Goal: Task Accomplishment & Management: Use online tool/utility

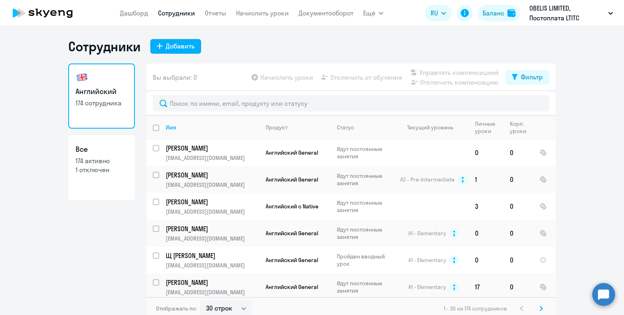
select select "30"
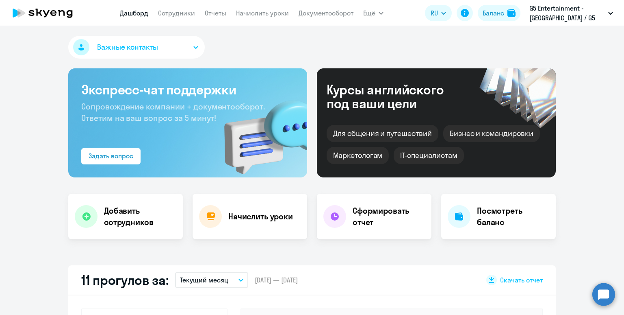
click at [235, 17] on nav "[PERSON_NAME] Отчеты Начислить уроки Документооборот" at bounding box center [237, 13] width 234 height 16
click at [242, 13] on link "Начислить уроки" at bounding box center [262, 13] width 53 height 8
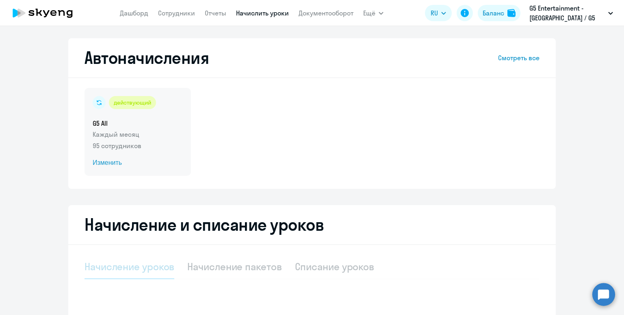
select select "10"
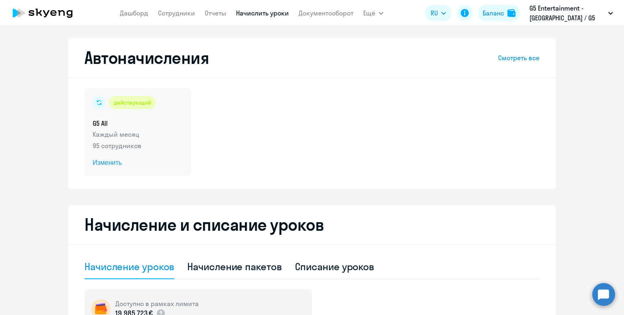
click at [163, 126] on h5 "G5 All" at bounding box center [138, 123] width 90 height 9
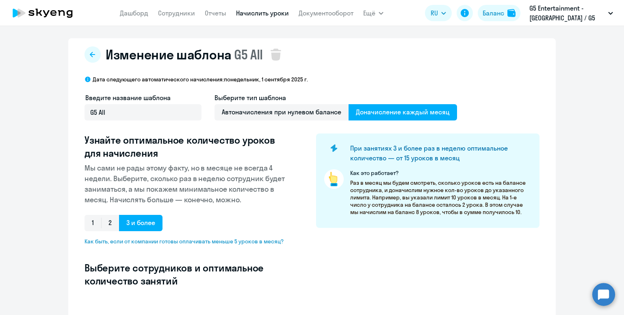
select select "10"
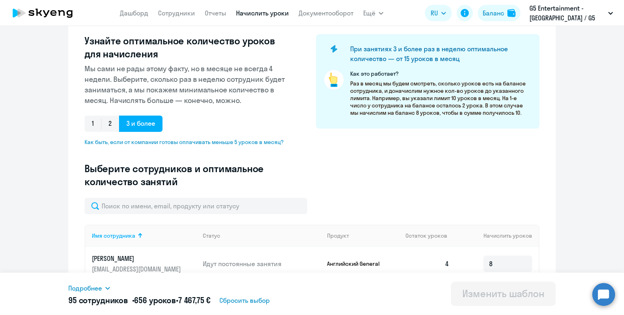
scroll to position [146, 0]
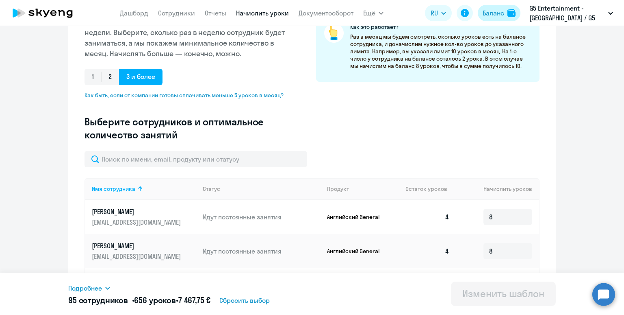
click at [482, 13] on div "Баланс" at bounding box center [492, 13] width 22 height 10
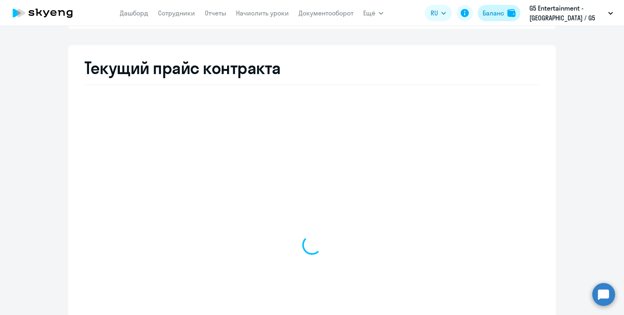
select select "english_adult_not_native_speaker"
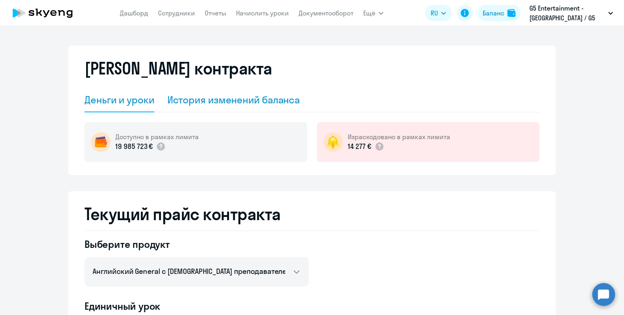
click at [268, 104] on div "История изменений баланса" at bounding box center [233, 99] width 133 height 13
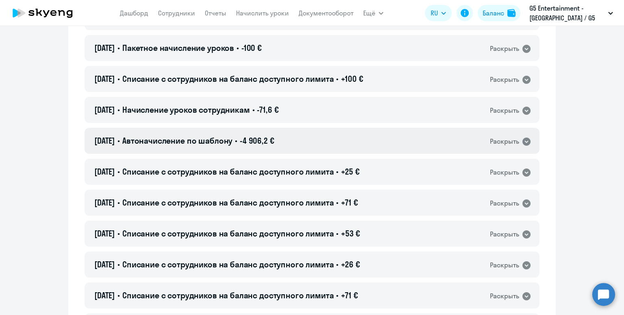
scroll to position [366, 0]
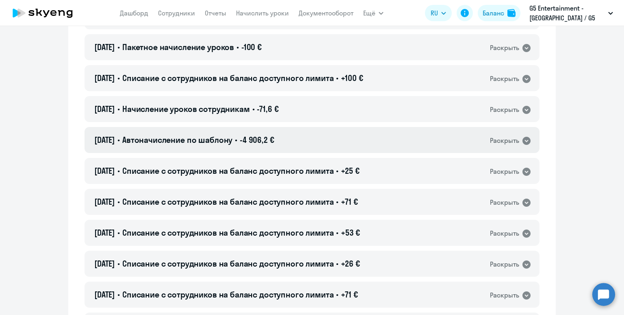
click at [315, 133] on div "01.08.2025 • Автоначисление по шаблону • -4 906,2 € Раскрыть" at bounding box center [312, 140] width 455 height 26
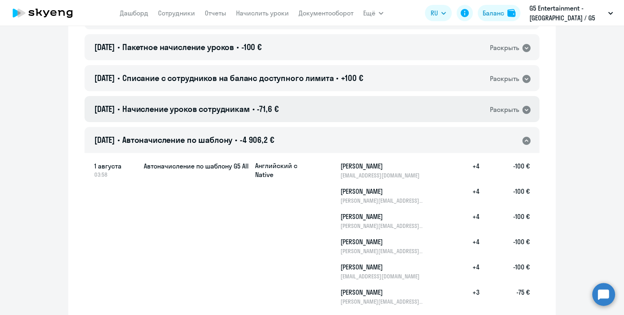
click at [326, 109] on div "01.08.2025 • Начисление уроков сотрудникам • -71,6 € Раскрыть" at bounding box center [312, 109] width 455 height 26
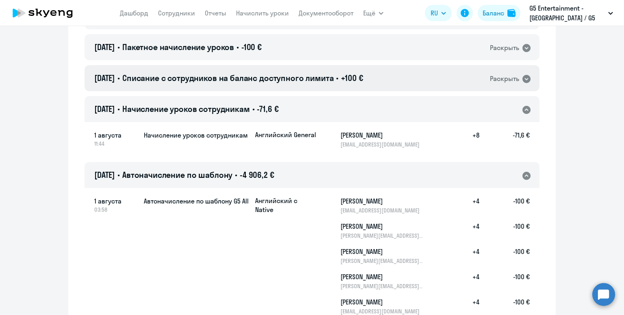
click at [363, 80] on span "+100 €" at bounding box center [352, 78] width 22 height 10
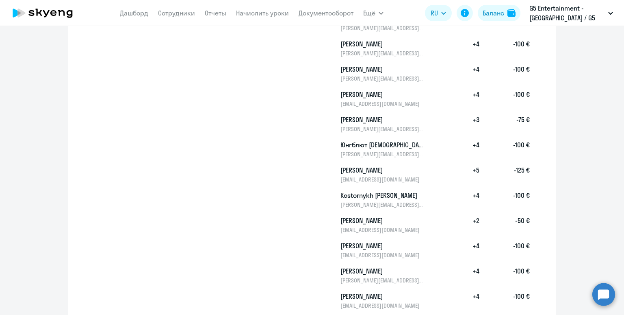
scroll to position [687, 0]
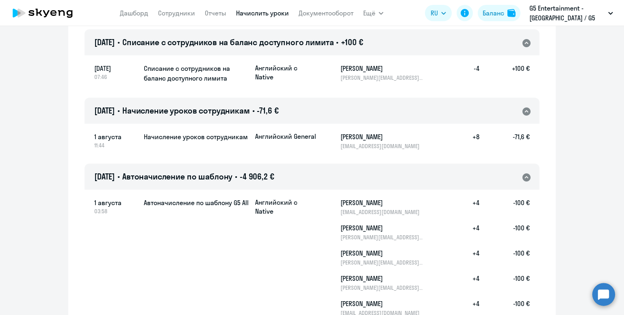
click at [237, 16] on link "Начислить уроки" at bounding box center [262, 13] width 53 height 8
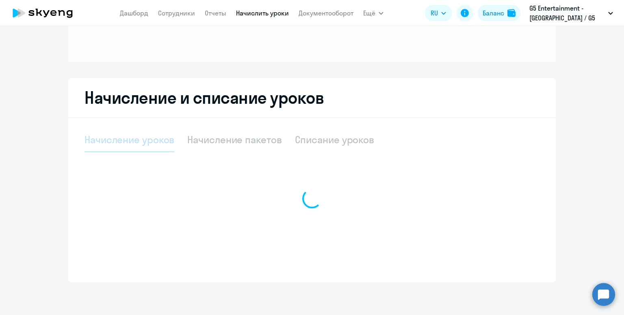
scroll to position [93, 0]
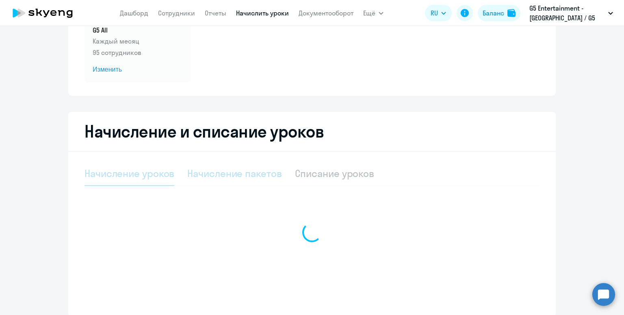
select select "10"
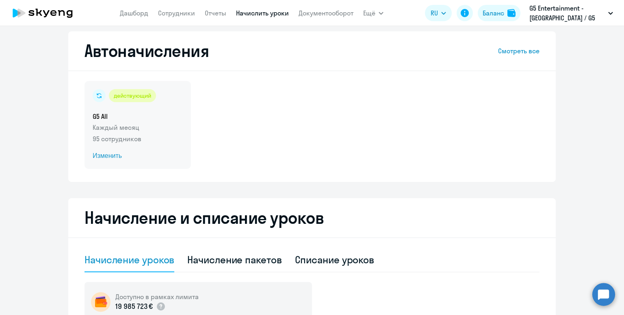
scroll to position [2, 0]
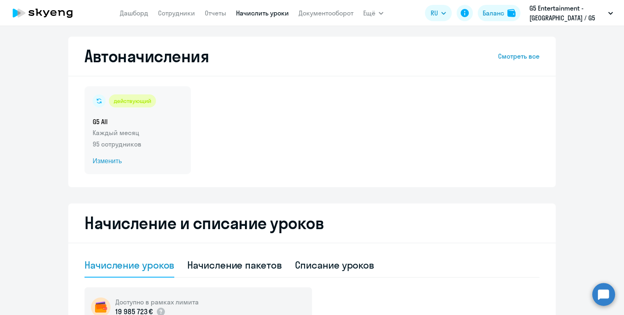
click at [179, 123] on h5 "G5 All" at bounding box center [138, 121] width 90 height 9
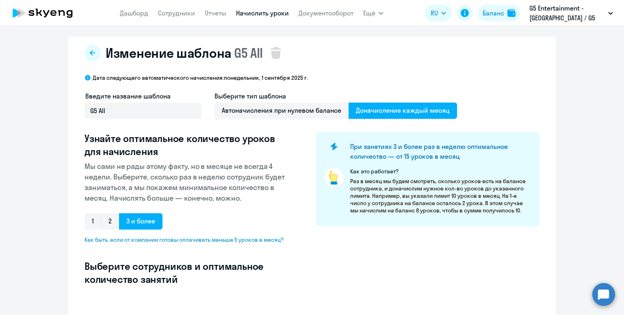
select select "10"
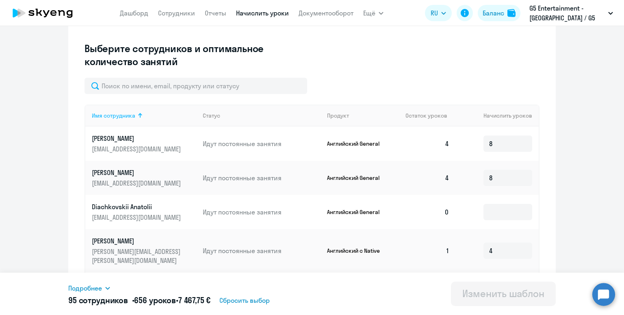
scroll to position [220, 0]
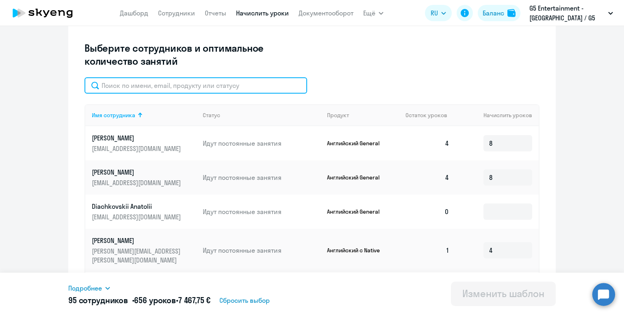
drag, startPoint x: 194, startPoint y: 84, endPoint x: 216, endPoint y: 89, distance: 22.5
click at [207, 87] on input "text" at bounding box center [196, 85] width 223 height 16
type input "вирджи"
